Goal: Find specific page/section: Find specific page/section

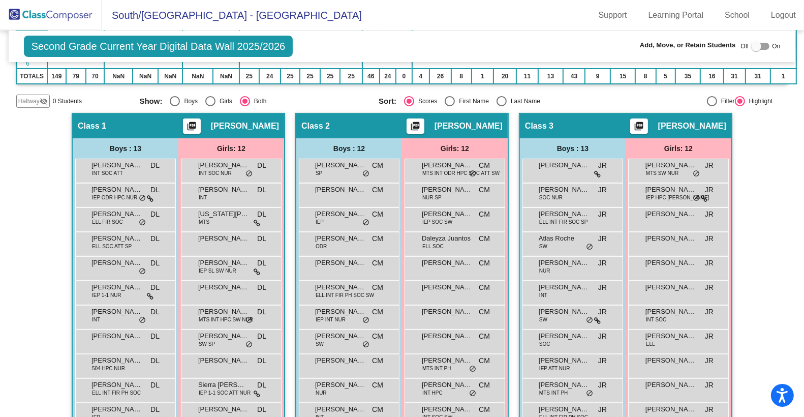
scroll to position [217, 0]
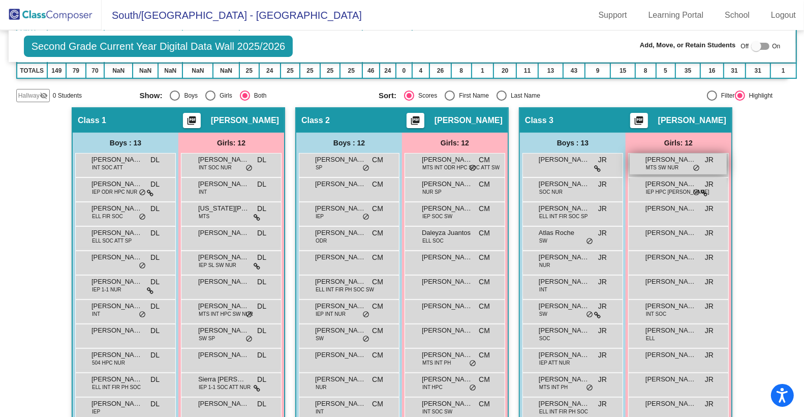
click at [662, 164] on span "MTS SW NUR" at bounding box center [662, 168] width 33 height 8
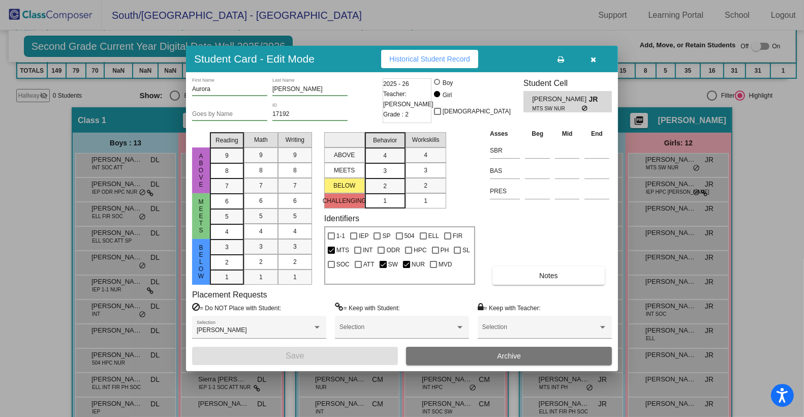
click at [595, 57] on icon "button" at bounding box center [594, 59] width 6 height 7
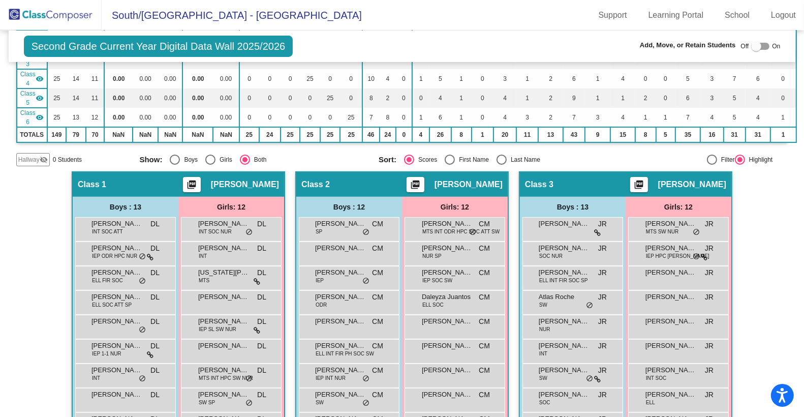
scroll to position [154, 0]
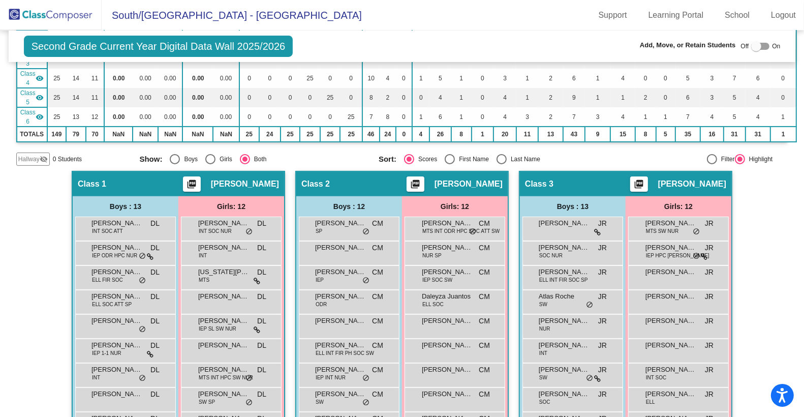
click at [62, 11] on img at bounding box center [51, 15] width 102 height 30
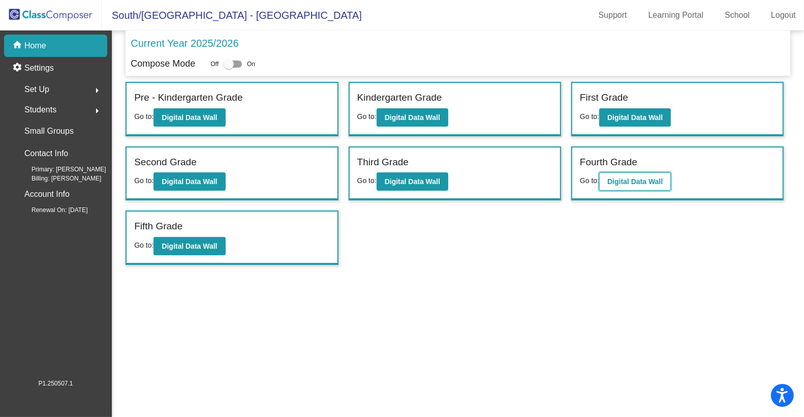
click at [622, 180] on b "Digital Data Wall" at bounding box center [634, 181] width 55 height 8
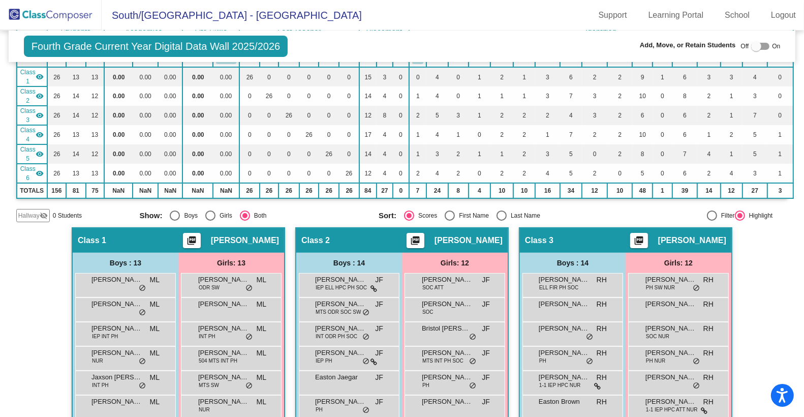
scroll to position [97, 0]
click at [62, 9] on img at bounding box center [51, 15] width 102 height 30
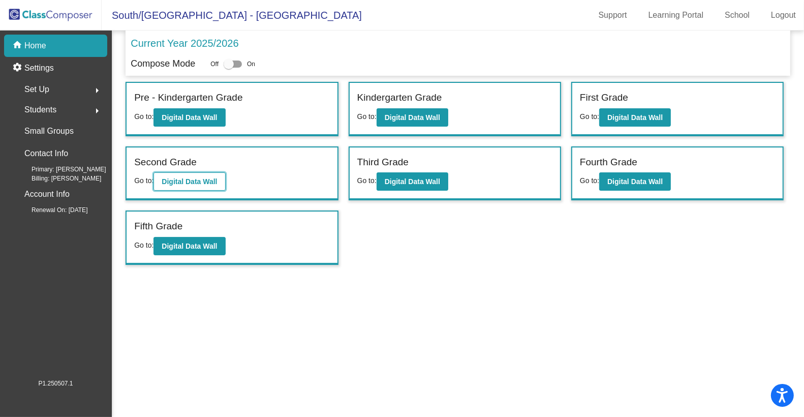
click at [205, 180] on b "Digital Data Wall" at bounding box center [189, 181] width 55 height 8
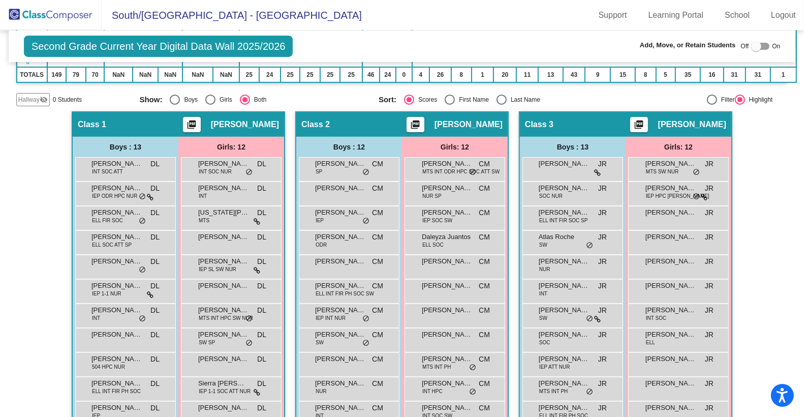
scroll to position [219, 0]
